Goal: Information Seeking & Learning: Learn about a topic

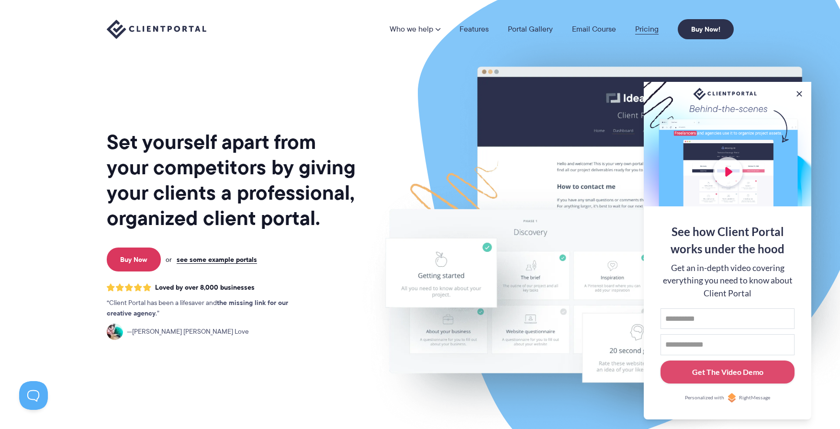
click at [647, 33] on link "Pricing" at bounding box center [646, 29] width 23 height 8
